Goal: Task Accomplishment & Management: Use online tool/utility

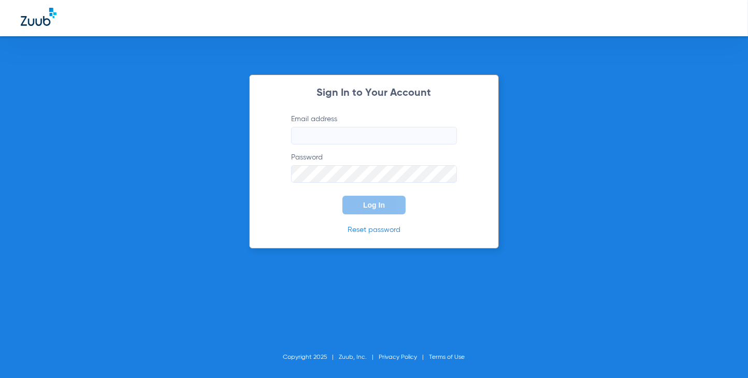
type input "[EMAIL_ADDRESS][DOMAIN_NAME]"
click at [383, 139] on input "[EMAIL_ADDRESS][DOMAIN_NAME]" at bounding box center [374, 136] width 166 height 18
click at [267, 201] on div "Sign In to Your Account Email address [EMAIL_ADDRESS][DOMAIN_NAME] Password Log…" at bounding box center [374, 162] width 250 height 174
click at [347, 203] on button "Log In" at bounding box center [373, 205] width 63 height 19
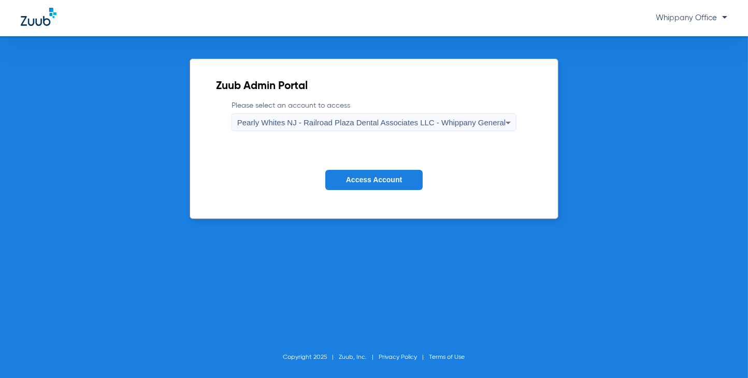
click at [496, 123] on span "Pearly Whites NJ - Railroad Plaza Dental Associates LLC - Whippany General" at bounding box center [371, 122] width 269 height 9
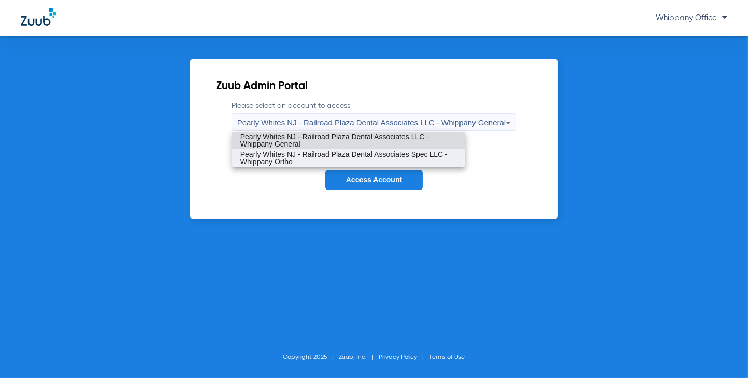
click at [427, 161] on span "Pearly Whites NJ - Railroad Plaza Dental Associates Spec LLC - Whippany Ortho" at bounding box center [348, 158] width 217 height 15
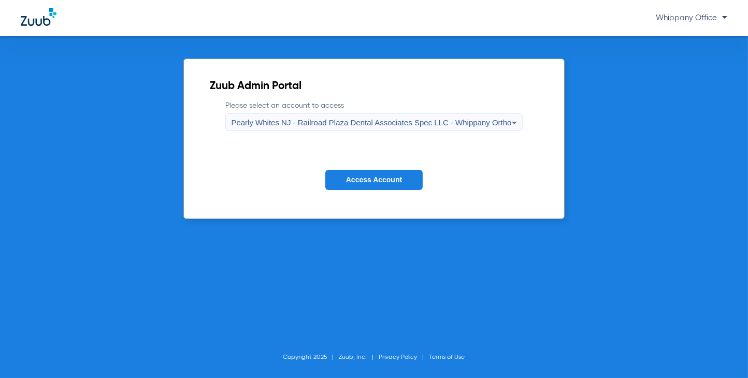
drag, startPoint x: 410, startPoint y: 176, endPoint x: 378, endPoint y: 175, distance: 31.6
click at [409, 177] on button "Access Account" at bounding box center [373, 180] width 97 height 20
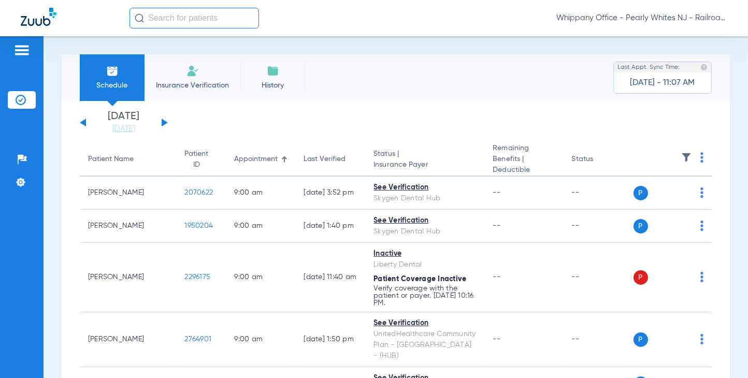
click at [164, 123] on button at bounding box center [165, 123] width 6 height 8
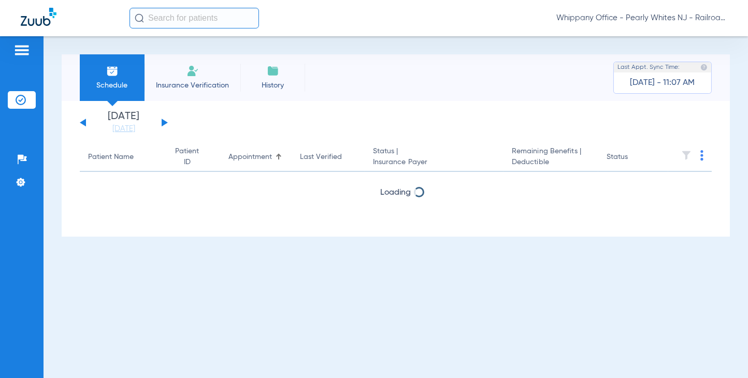
click at [164, 123] on button at bounding box center [165, 123] width 6 height 8
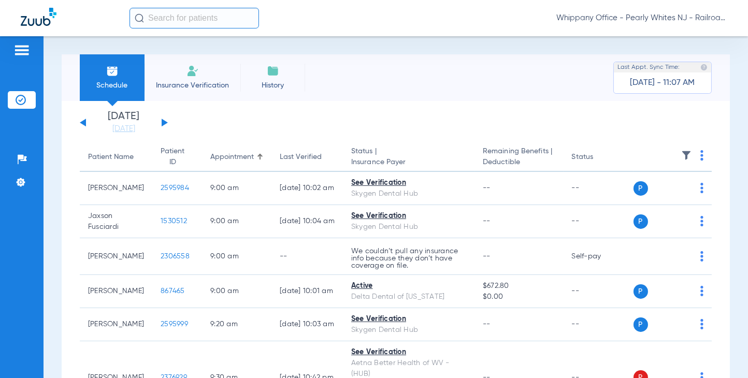
click at [700, 159] on img at bounding box center [701, 155] width 3 height 10
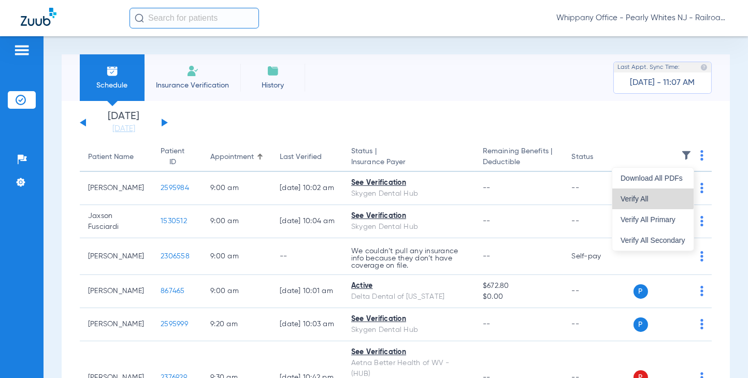
click at [645, 197] on span "Verify All" at bounding box center [653, 198] width 65 height 7
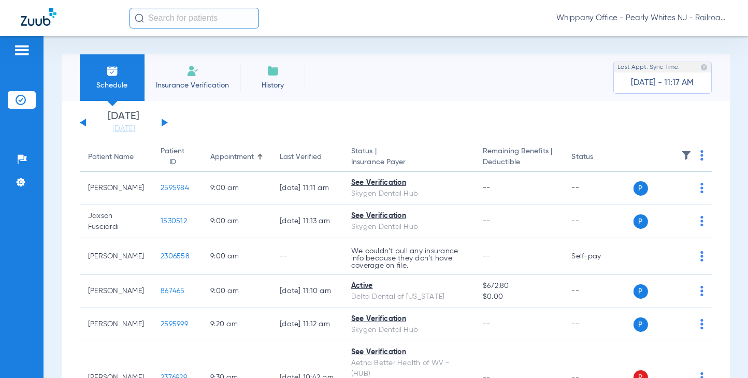
click at [689, 157] on th at bounding box center [673, 157] width 79 height 29
click at [700, 159] on img at bounding box center [701, 155] width 3 height 10
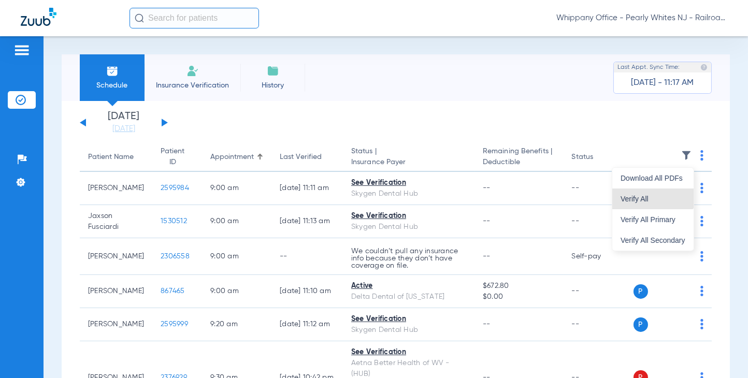
drag, startPoint x: 650, startPoint y: 191, endPoint x: 673, endPoint y: 6, distance: 186.9
click at [650, 192] on button "Verify All" at bounding box center [652, 199] width 81 height 21
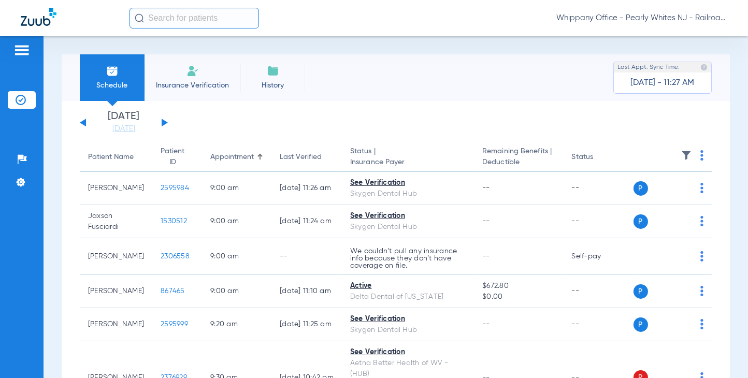
click at [700, 159] on img at bounding box center [701, 155] width 3 height 10
click at [639, 195] on span "Verify All" at bounding box center [653, 198] width 65 height 7
